Goal: Find contact information: Find contact information

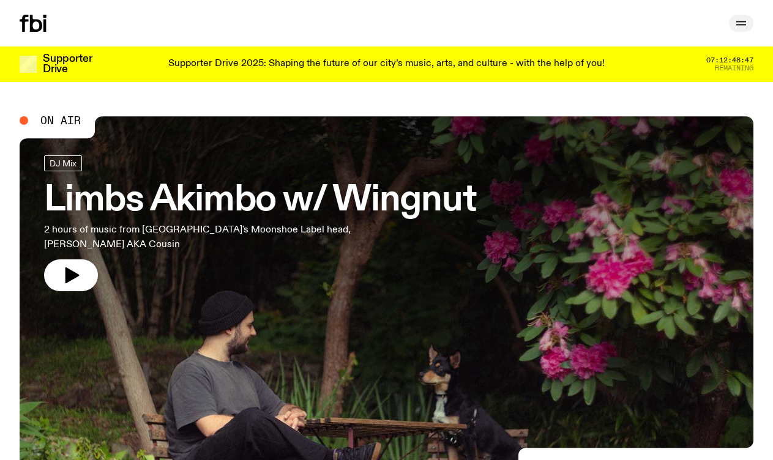
click at [746, 26] on icon "button" at bounding box center [740, 23] width 15 height 15
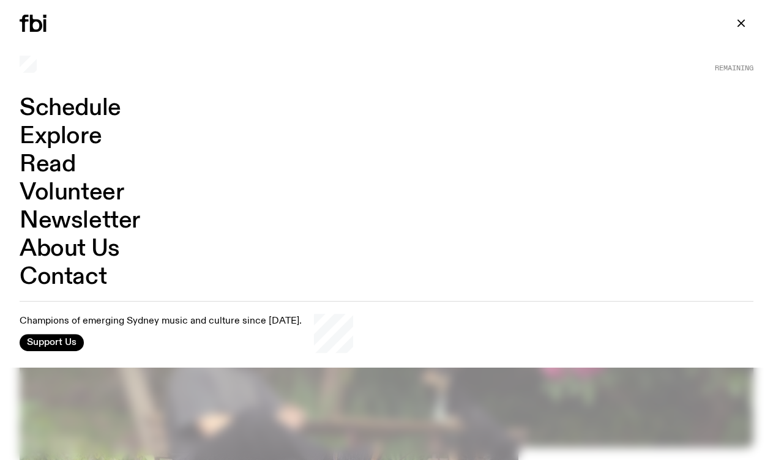
click at [62, 273] on link "Contact" at bounding box center [63, 276] width 87 height 23
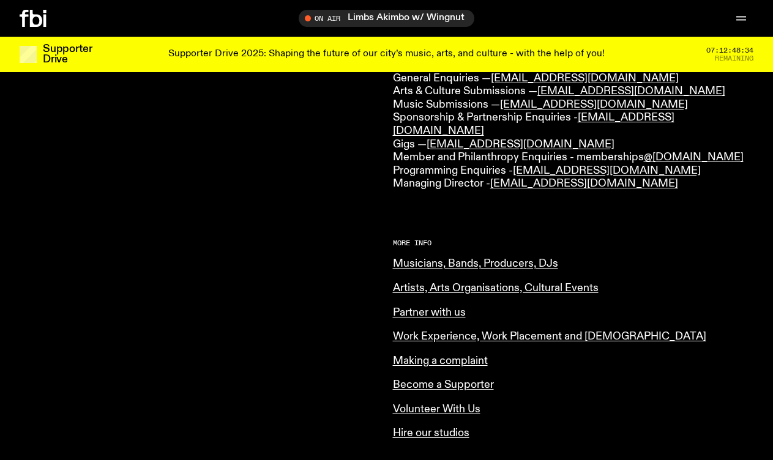
scroll to position [375, 0]
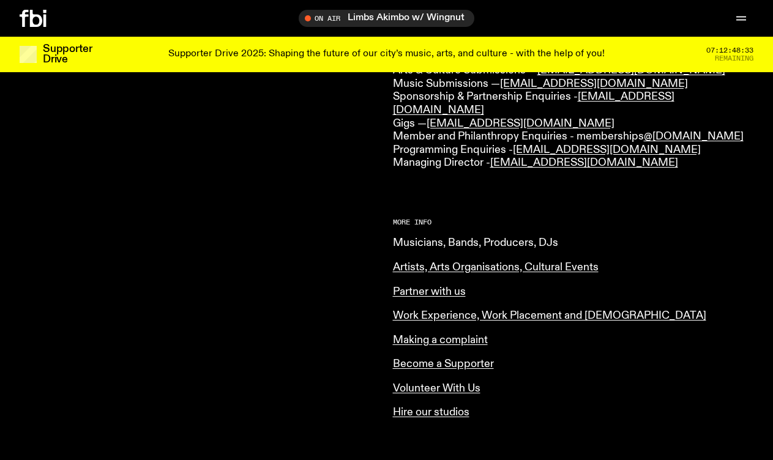
click at [423, 237] on link "Musicians, Bands, Producers, DJs" at bounding box center [475, 242] width 165 height 11
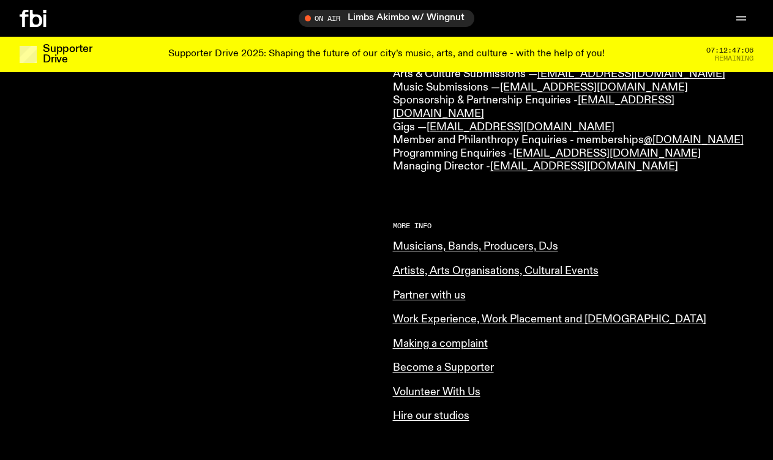
scroll to position [374, 0]
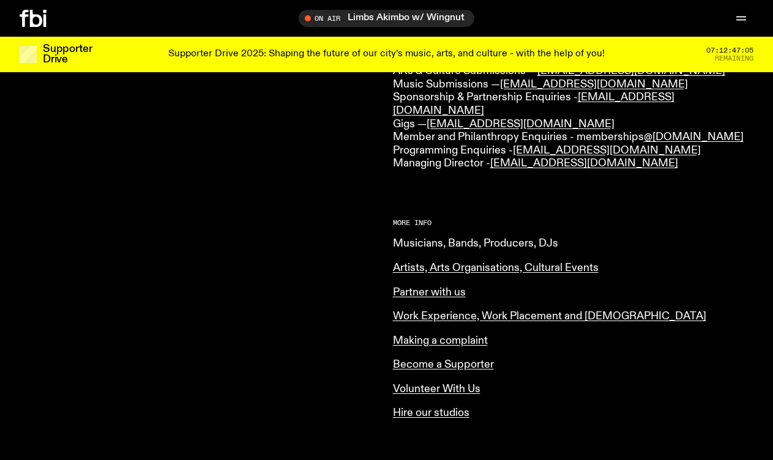
click at [492, 238] on link "Musicians, Bands, Producers, DJs" at bounding box center [475, 243] width 165 height 11
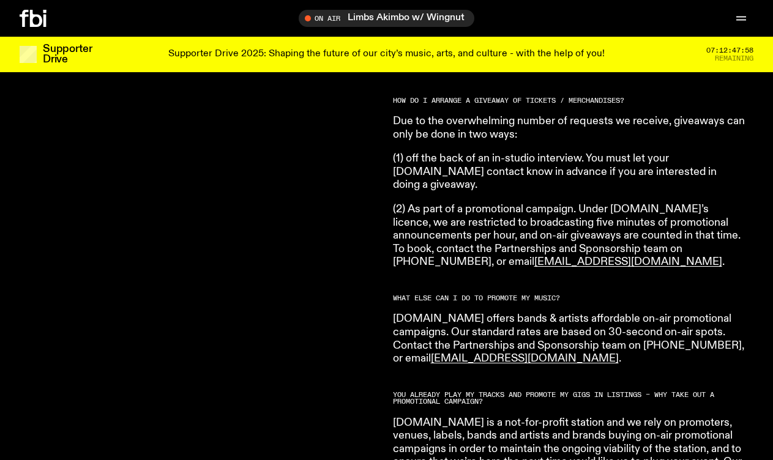
scroll to position [1939, 0]
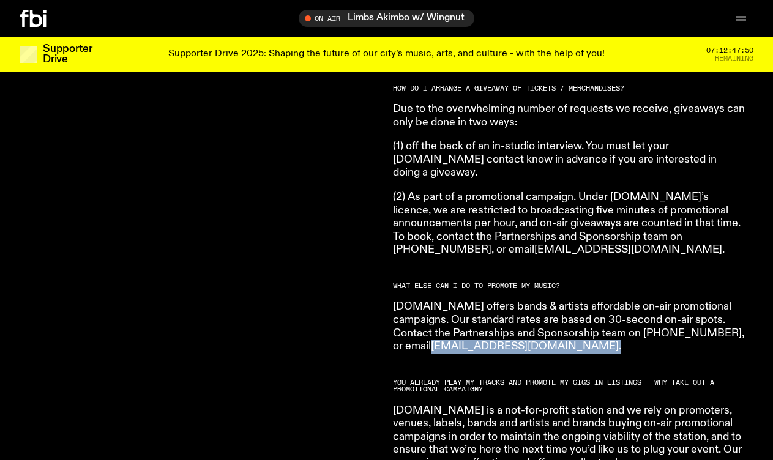
drag, startPoint x: 555, startPoint y: 311, endPoint x: 421, endPoint y: 311, distance: 133.3
click at [421, 311] on p "fbi.radio offers bands & artists affordable on-air promotional campaigns. Our s…" at bounding box center [569, 326] width 352 height 53
copy p "partnerships@fbiradio.com ."
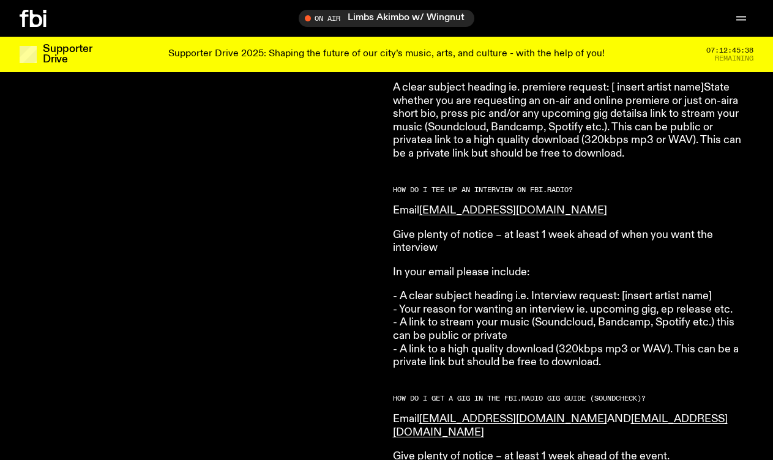
scroll to position [1401, 0]
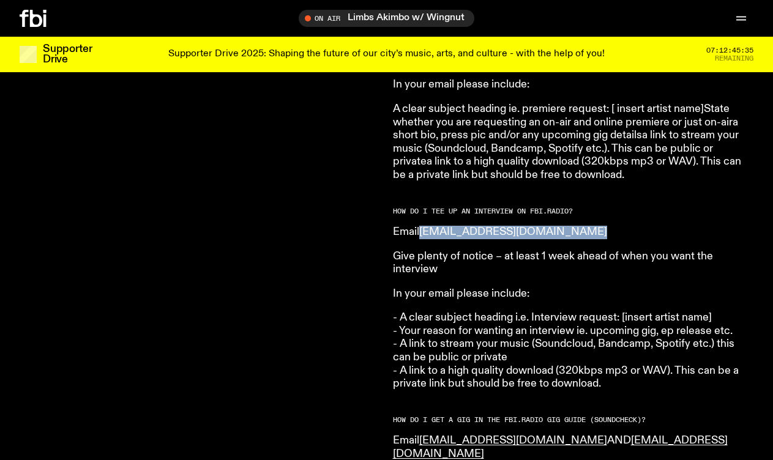
drag, startPoint x: 583, startPoint y: 221, endPoint x: 425, endPoint y: 219, distance: 157.8
click at [425, 226] on p "Email musicinterviews@fbiradio.com" at bounding box center [569, 232] width 352 height 13
copy link "musicinterviews@fbiradio.com"
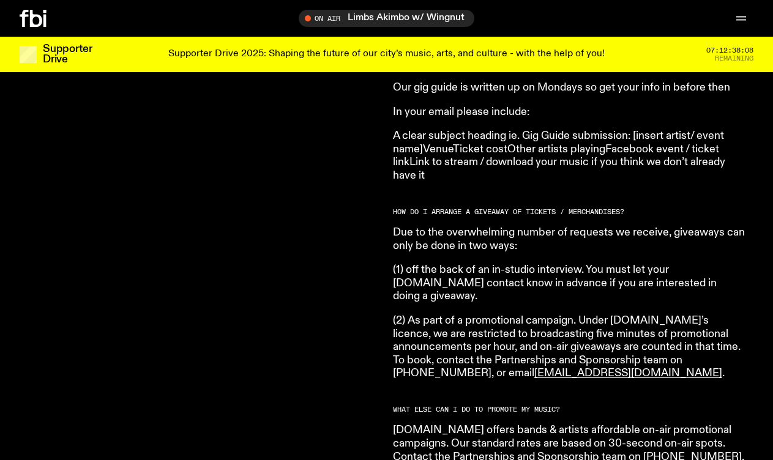
scroll to position [1820, 0]
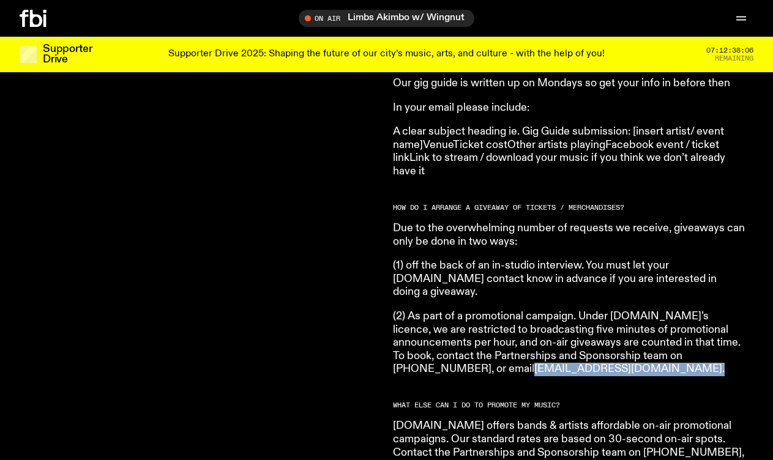
drag, startPoint x: 556, startPoint y: 331, endPoint x: 421, endPoint y: 333, distance: 135.2
click at [421, 333] on p "(2) As part of a promotional campaign. Under fbi.radio’s licence, we are restri…" at bounding box center [569, 343] width 352 height 66
copy p "partnerships@fbiradio.com ."
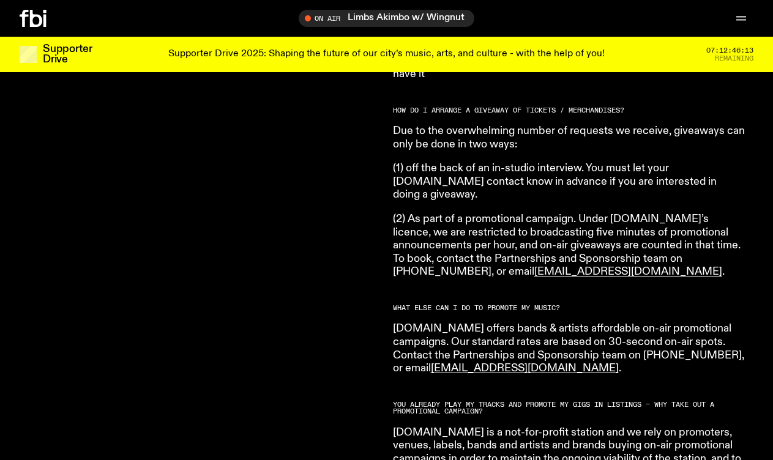
scroll to position [1916, 0]
